Goal: Task Accomplishment & Management: Manage account settings

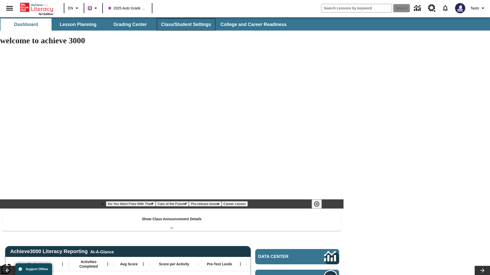
click at [185, 24] on button "Class/Student Settings" at bounding box center [186, 24] width 59 height 12
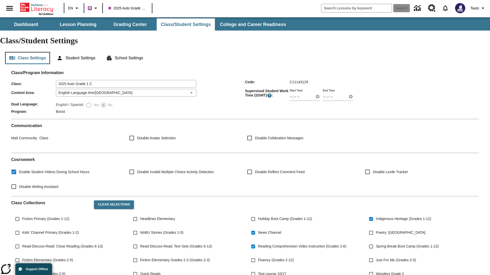
click at [28, 52] on button "Class Settings" at bounding box center [27, 58] width 45 height 12
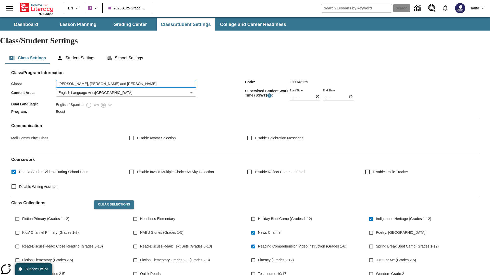
type input "Dicki, Schmitt and Reichert"
type input "06:00"
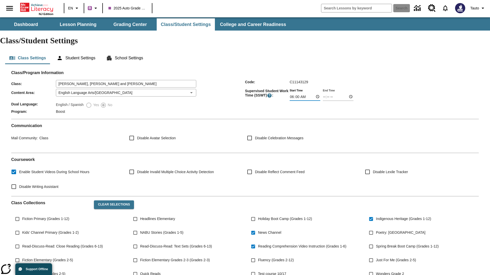
type input "06:01"
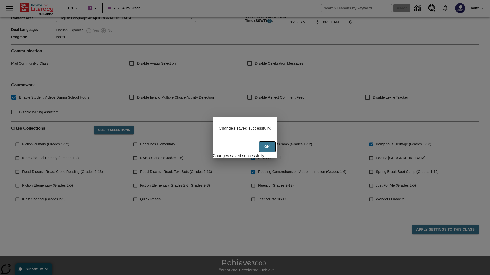
click at [268, 150] on button "Ok" at bounding box center [267, 147] width 16 height 10
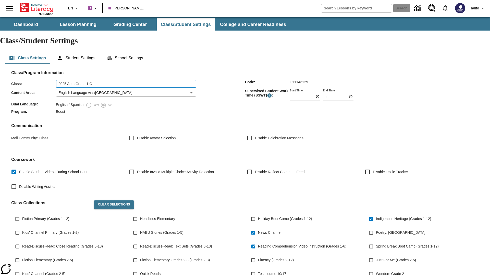
type input "2025 Auto Grade 1 C"
type input "06:00"
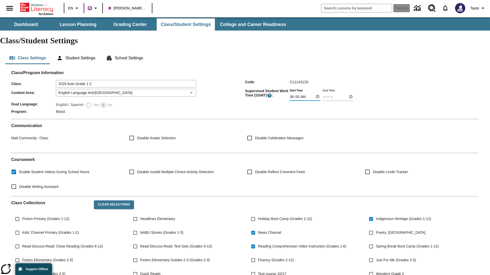
type input "06:01"
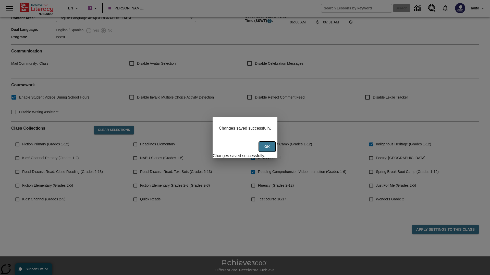
click at [268, 150] on button "Ok" at bounding box center [267, 147] width 16 height 10
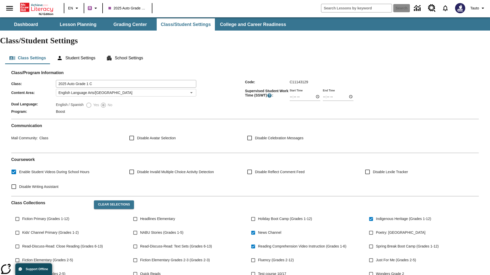
click at [126, 78] on body "Skip to main content NJ Edition EN B 2025 Auto Grade 1 C Search Tauto Dashboard…" at bounding box center [245, 190] width 490 height 347
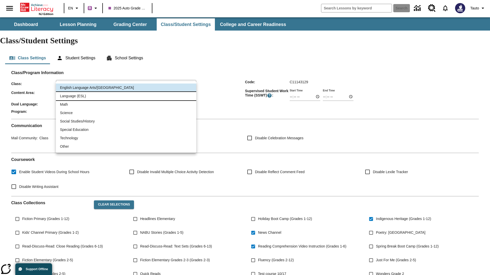
click at [126, 96] on li "Language (ESL)" at bounding box center [126, 96] width 140 height 8
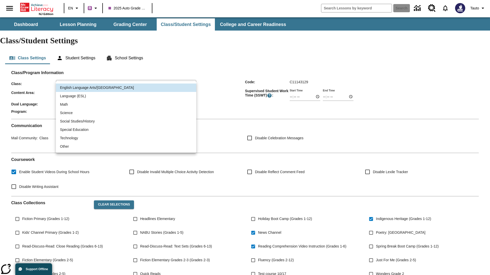
type input "2"
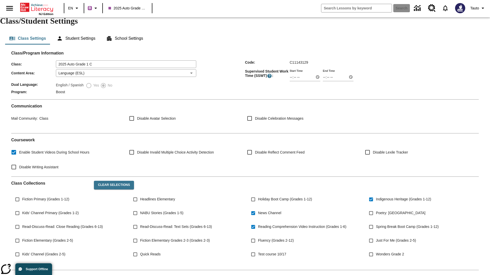
scroll to position [75, 0]
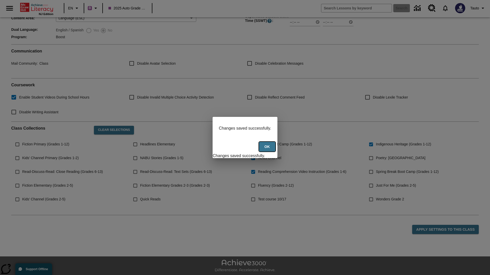
click at [268, 150] on button "Ok" at bounding box center [267, 147] width 16 height 10
